Goal: Communication & Community: Participate in discussion

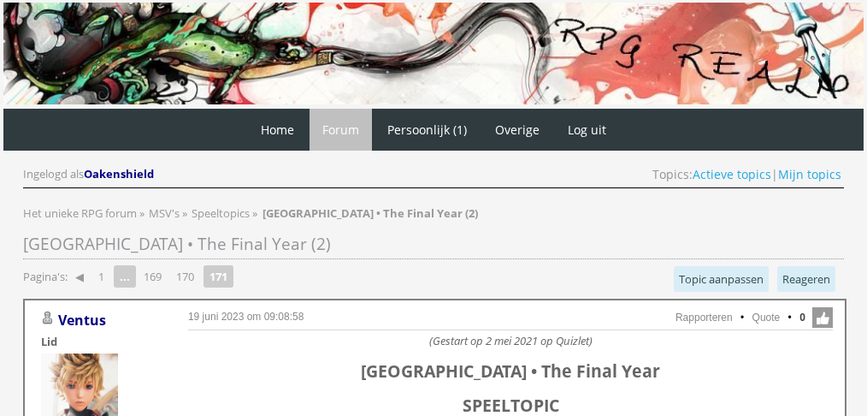
scroll to position [1470, 0]
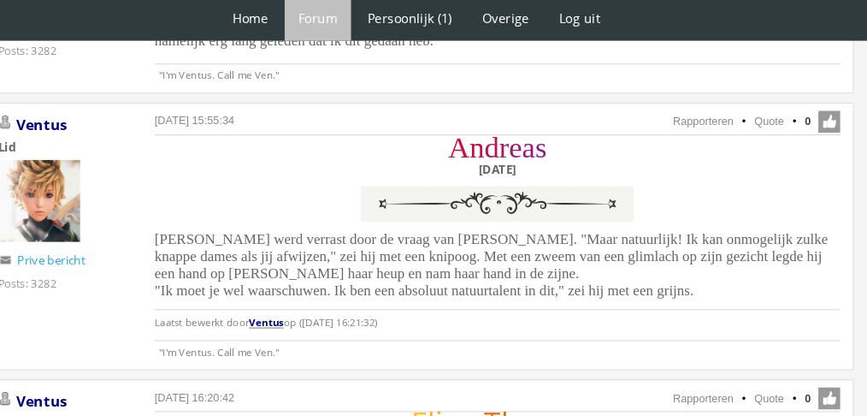
scroll to position [1546, 0]
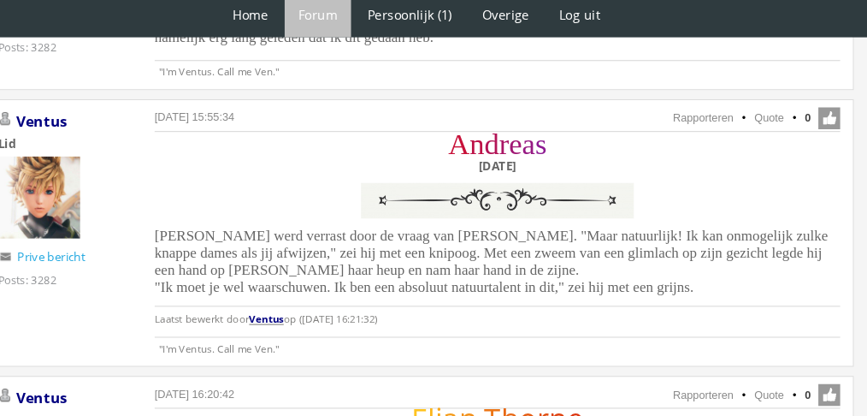
click at [369, 239] on span "Andreas werd verrast door de vraag van Rhae. "Maar natuurlijk! Ik kan onmogelij…" at bounding box center [504, 252] width 634 height 63
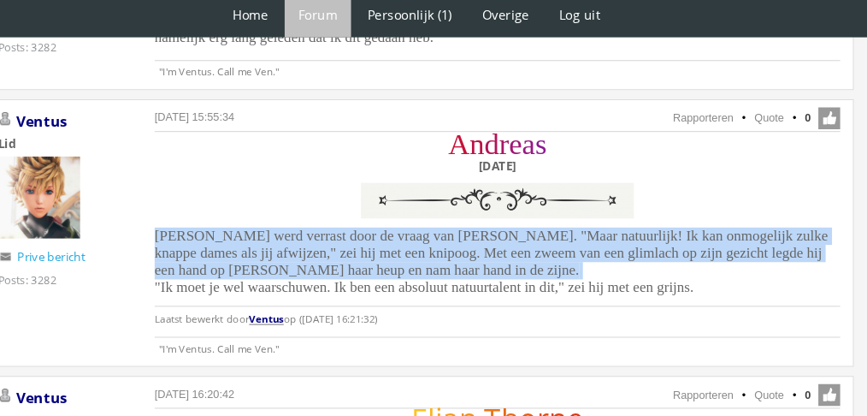
click at [369, 239] on span "Andreas werd verrast door de vraag van Rhae. "Maar natuurlijk! Ik kan onmogelij…" at bounding box center [504, 252] width 634 height 63
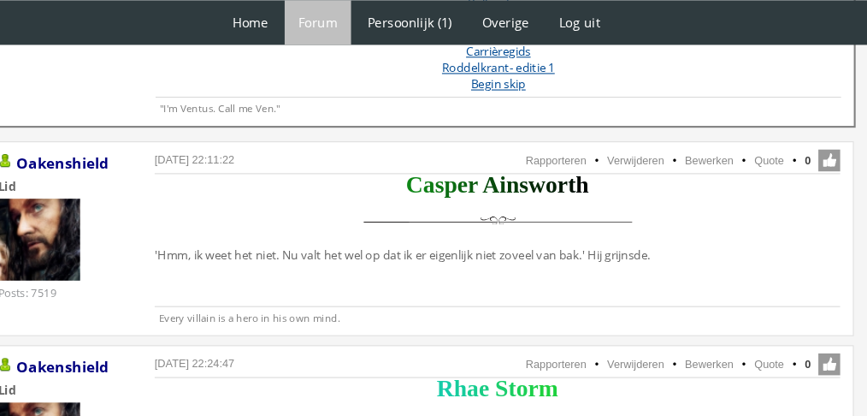
scroll to position [921, 0]
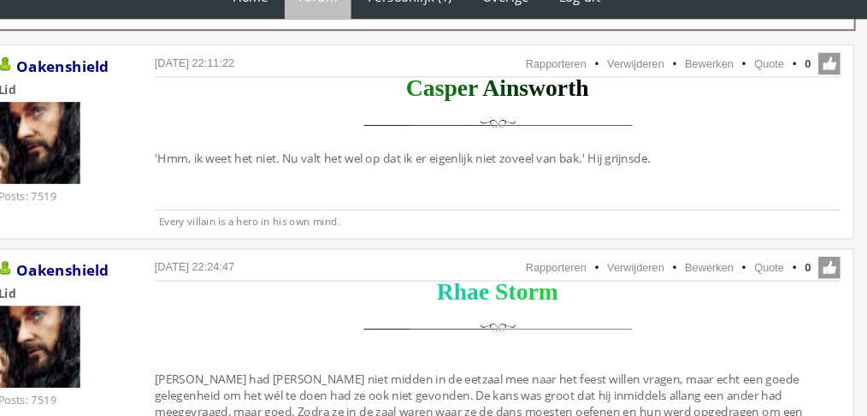
click at [780, 271] on ul "Rapporteren Verwijderen Bewerken Quote 0" at bounding box center [509, 277] width 645 height 22
click at [766, 271] on link "Quote" at bounding box center [766, 276] width 28 height 12
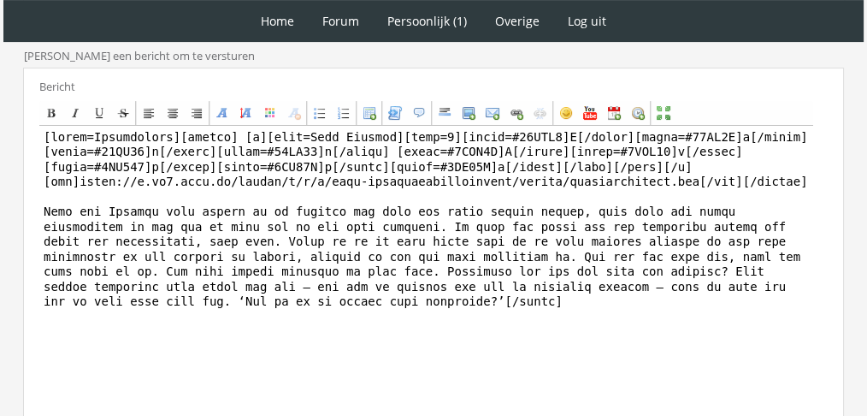
scroll to position [585, 0]
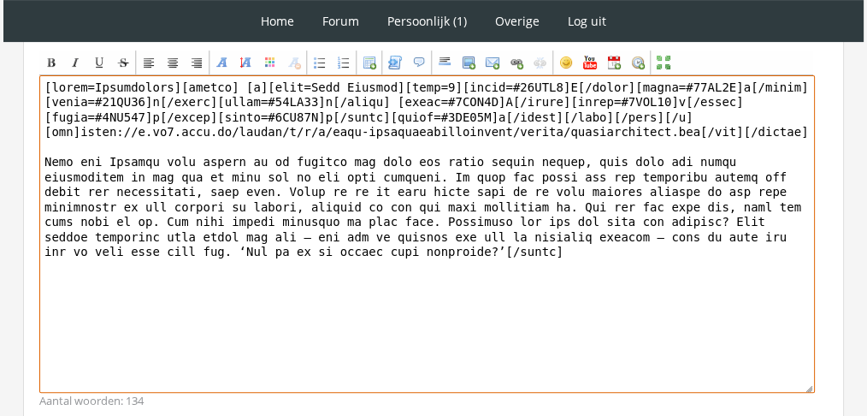
click at [634, 207] on textarea at bounding box center [427, 233] width 776 height 317
click at [634, 207] on textarea "To enrich screen reader interactions, please activate Accessibility in Grammarl…" at bounding box center [427, 233] width 776 height 317
paste textarea "Zijn eerste antwoord klonk zo afgezaagd dat Rhae bijna haar hand terugtrok en o…"
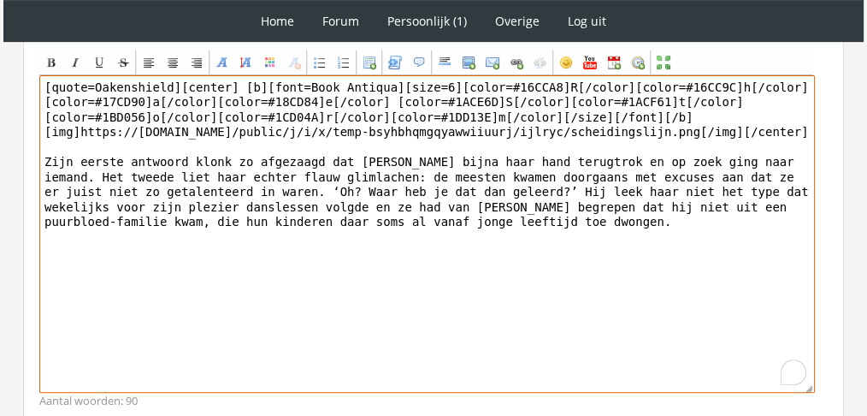
drag, startPoint x: 168, startPoint y: 82, endPoint x: 0, endPoint y: 54, distance: 170.8
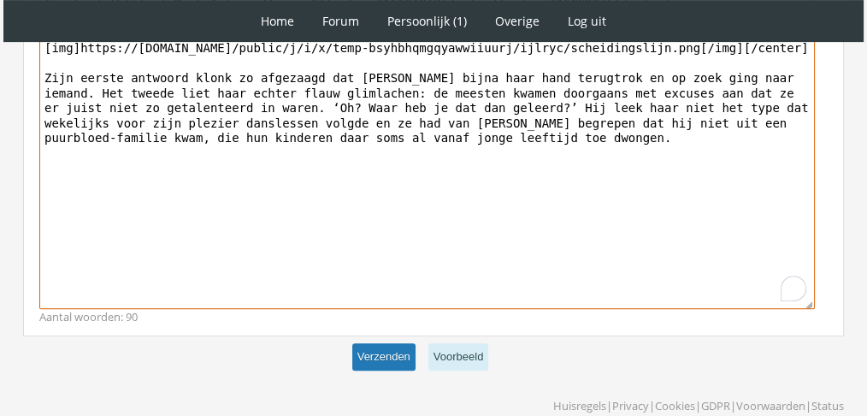
type textarea "[center] [b][font=Book Antiqua][size=6][color=#16CCA8]R[/color][color=#16CC9C]h…"
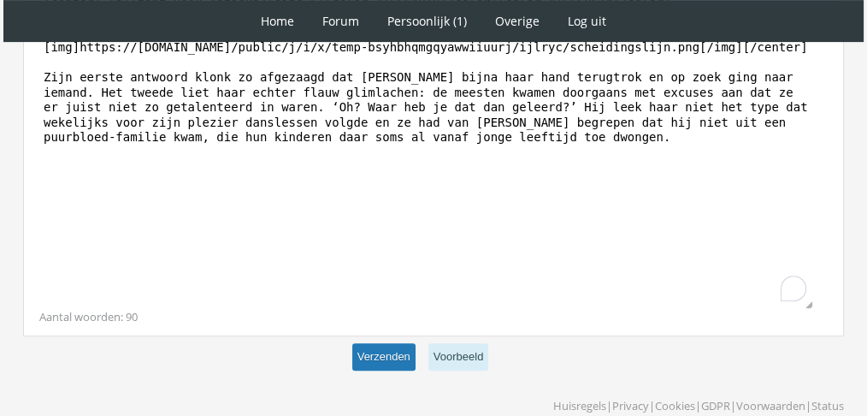
scroll to position [669, 0]
click at [367, 343] on button "Verzenden" at bounding box center [383, 357] width 63 height 28
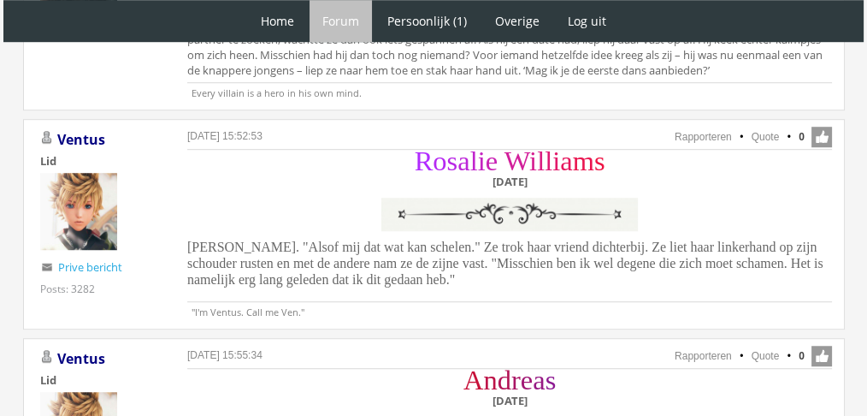
scroll to position [1304, 0]
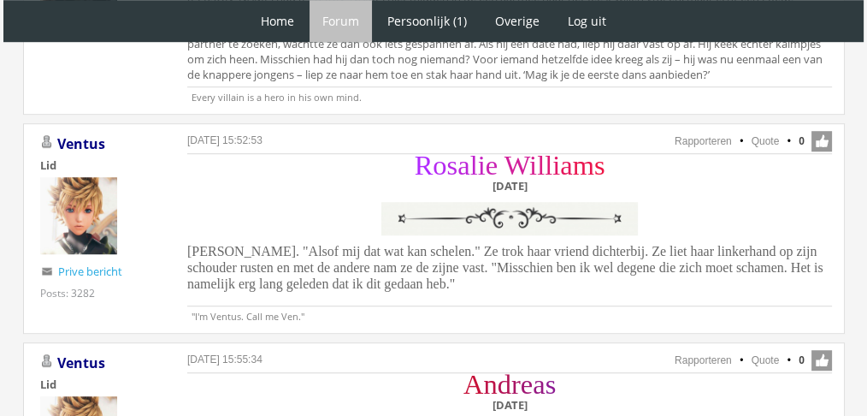
click at [426, 274] on div "R o s a l i e W i l l i a m s Dinsdag 14 december Rosalie grinnikte. "Alsof mij…" at bounding box center [509, 226] width 645 height 140
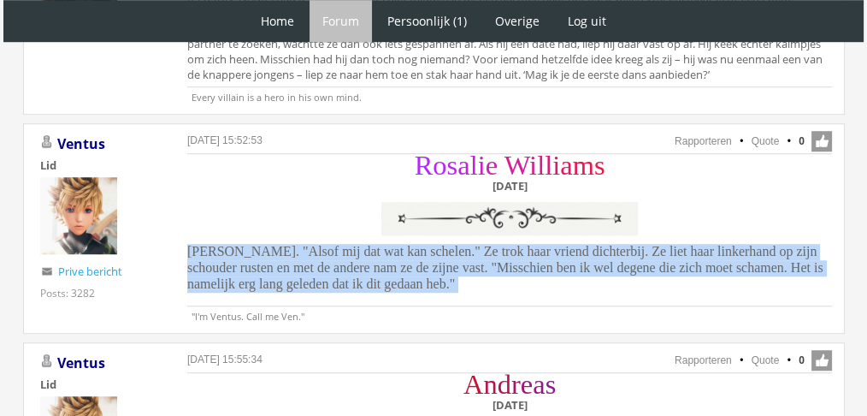
click at [426, 274] on div "R o s a l i e W i l l i a m s Dinsdag 14 december Rosalie grinnikte. "Alsof mij…" at bounding box center [509, 226] width 645 height 140
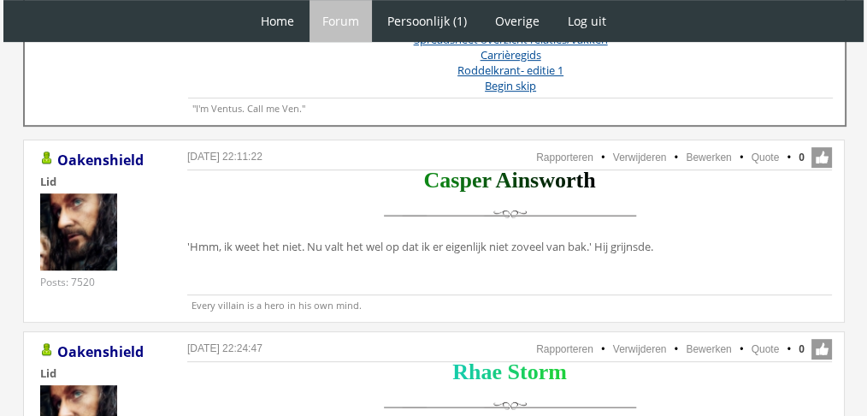
scroll to position [823, 0]
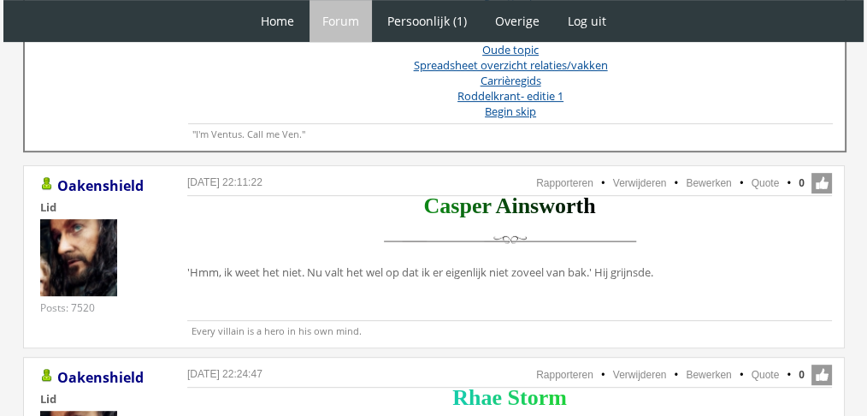
click at [764, 186] on li "Quote" at bounding box center [757, 182] width 44 height 15
click at [770, 180] on link "Quote" at bounding box center [766, 183] width 28 height 12
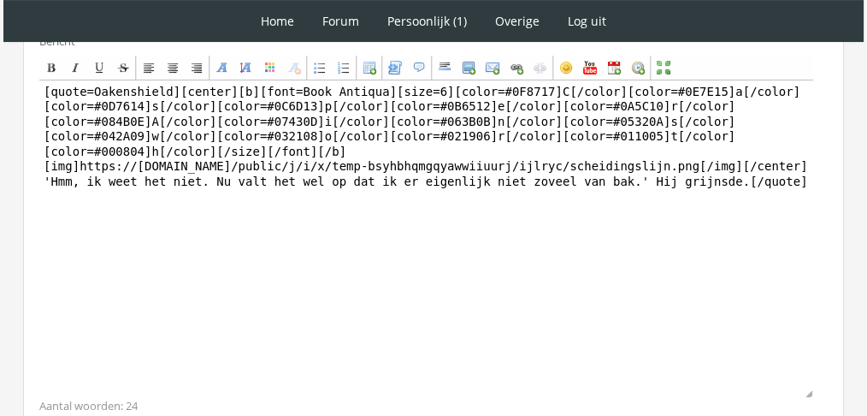
scroll to position [463, 0]
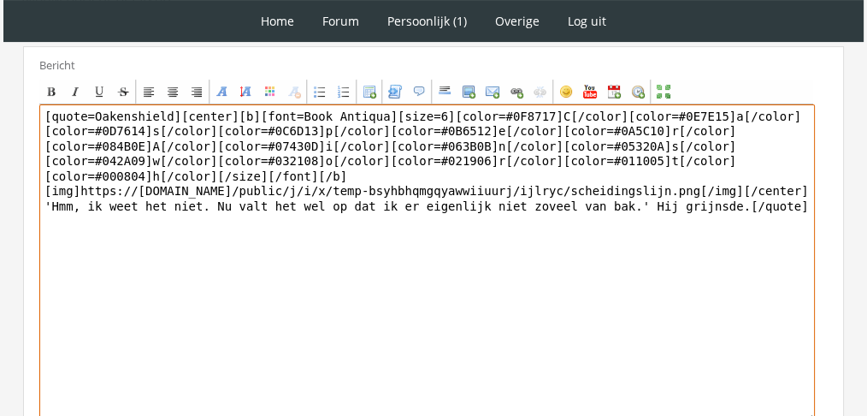
click at [415, 212] on textarea "[quote=Oakenshield][center][b][font=Book Antiqua][size=6][color=#0F8717]C[/colo…" at bounding box center [427, 262] width 776 height 317
paste textarea "‘Gelukkig hoeven we dan beiden op niemand indruk te maken. Ik ben sinds mijn de…"
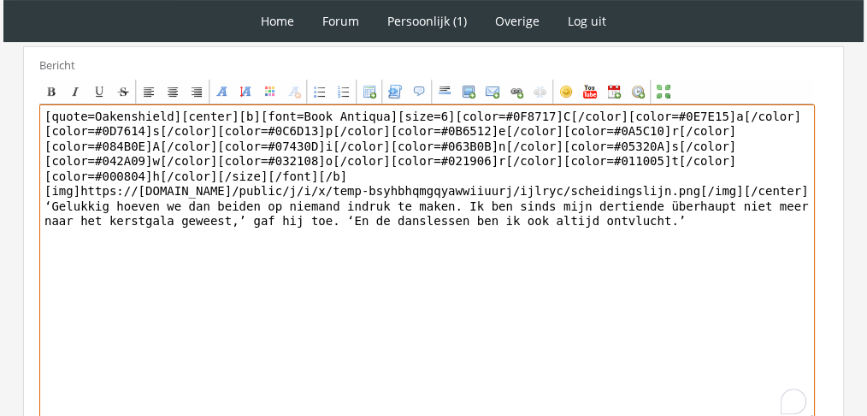
drag, startPoint x: 166, startPoint y: 109, endPoint x: 0, endPoint y: 74, distance: 169.5
click at [0, 74] on div "1 Home Forum Forum index Actieve topics Mijn topics Persoonlijk (1) Profiel Pri…" at bounding box center [433, 56] width 867 height 1038
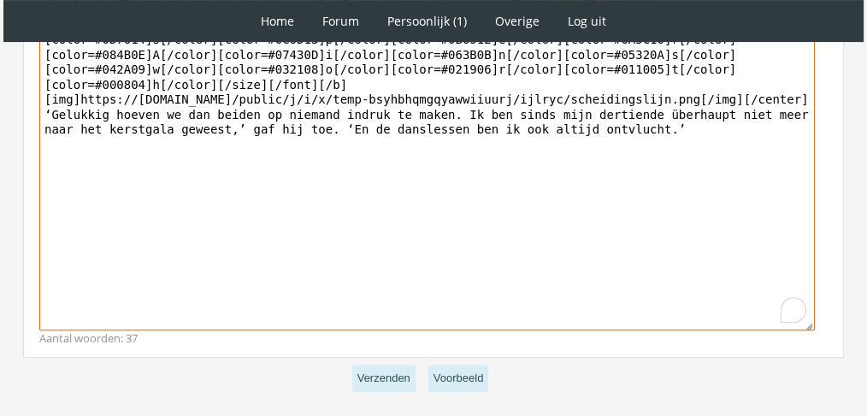
scroll to position [617, 0]
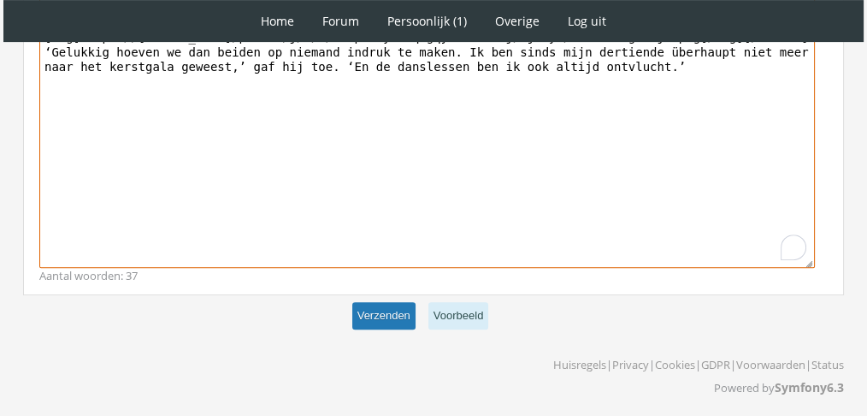
type textarea "[center][b][font=Book Antiqua][size=6][color=#0F8717]C[/color][color=#0E7E15]a[…"
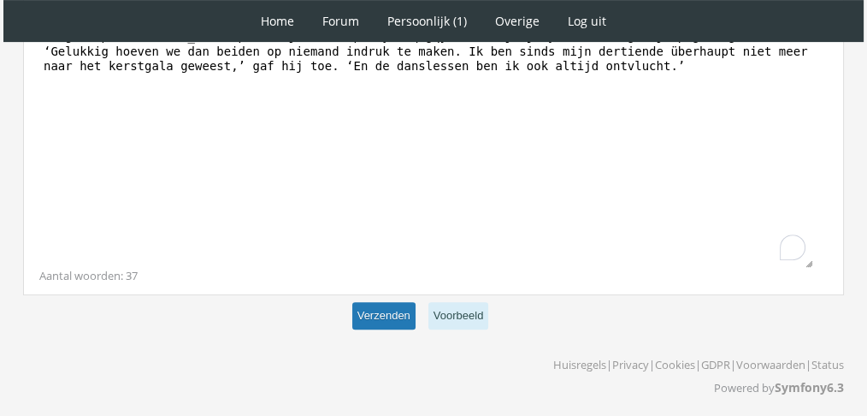
click at [365, 321] on button "Verzenden" at bounding box center [383, 316] width 63 height 28
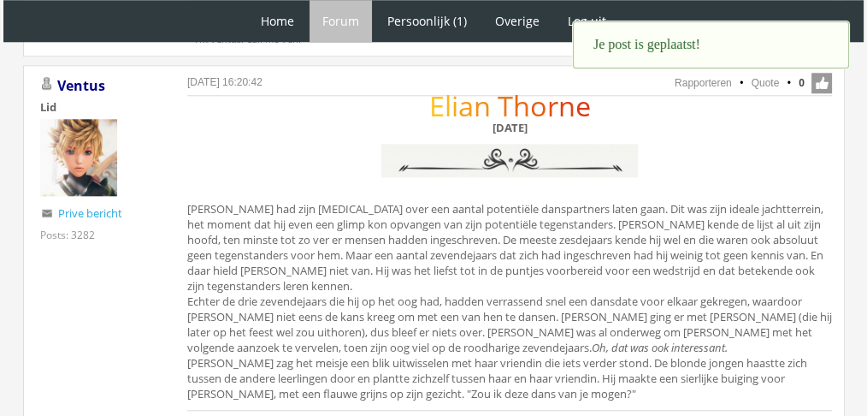
scroll to position [1837, 0]
